Goal: Transaction & Acquisition: Download file/media

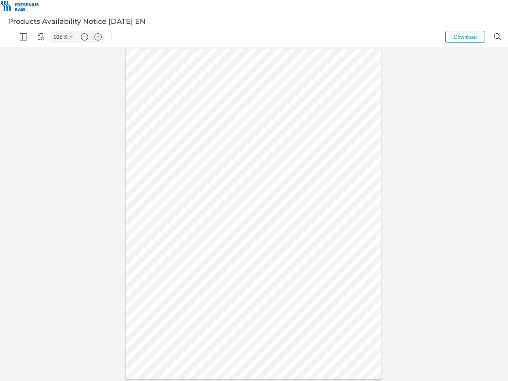
click at [23, 37] on img "Panel" at bounding box center [23, 36] width 7 height 7
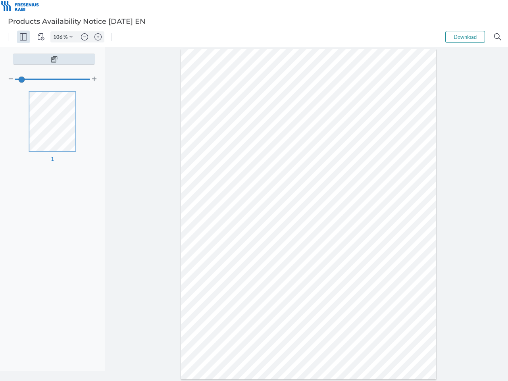
click at [41, 37] on img "View Controls" at bounding box center [40, 36] width 7 height 7
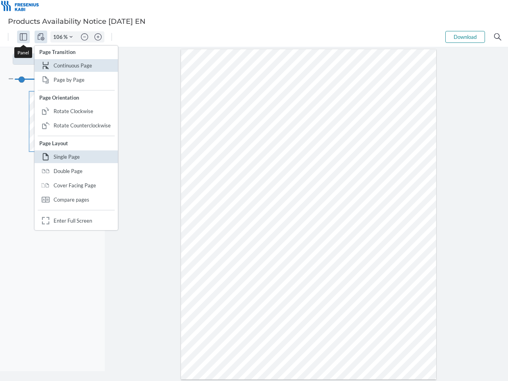
click at [59, 37] on input "106" at bounding box center [57, 36] width 13 height 7
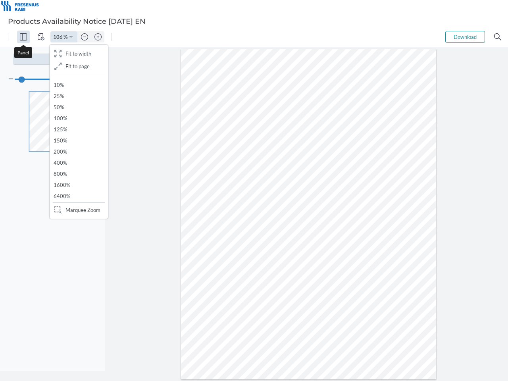
click at [71, 37] on img "Zoom Controls" at bounding box center [70, 36] width 3 height 3
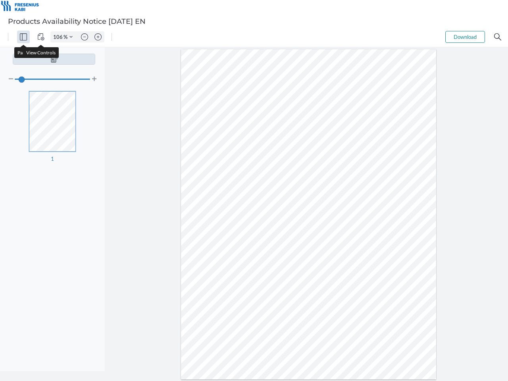
click at [85, 37] on img "Zoom out" at bounding box center [84, 36] width 7 height 7
click at [98, 37] on img "Zoom in" at bounding box center [97, 36] width 7 height 7
type input "106"
click at [465, 37] on button "Download" at bounding box center [465, 37] width 40 height 12
click at [498, 37] on img "Search" at bounding box center [497, 36] width 7 height 7
